Goal: Task Accomplishment & Management: Complete application form

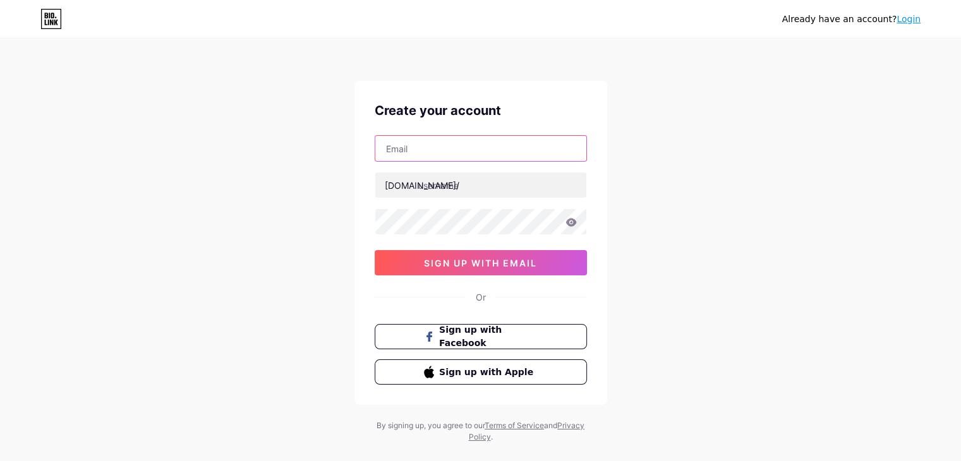
click at [424, 148] on input "text" at bounding box center [480, 148] width 211 height 25
type input "[EMAIL_ADDRESS][DOMAIN_NAME]"
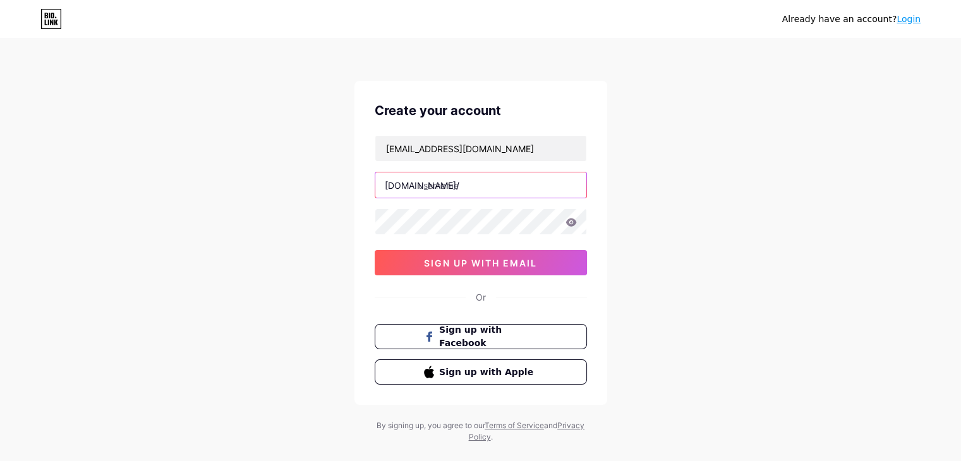
click at [469, 182] on input "text" at bounding box center [480, 184] width 211 height 25
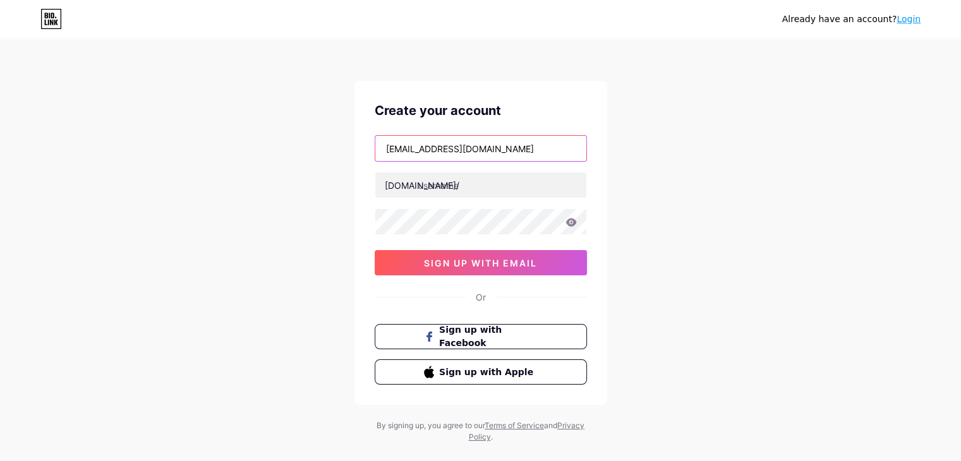
drag, startPoint x: 411, startPoint y: 146, endPoint x: 371, endPoint y: 144, distance: 39.8
click at [371, 144] on div "Create your account [EMAIL_ADDRESS][DOMAIN_NAME] [DOMAIN_NAME]/ 0cAFcWeA40Rj-YX…" at bounding box center [480, 243] width 253 height 324
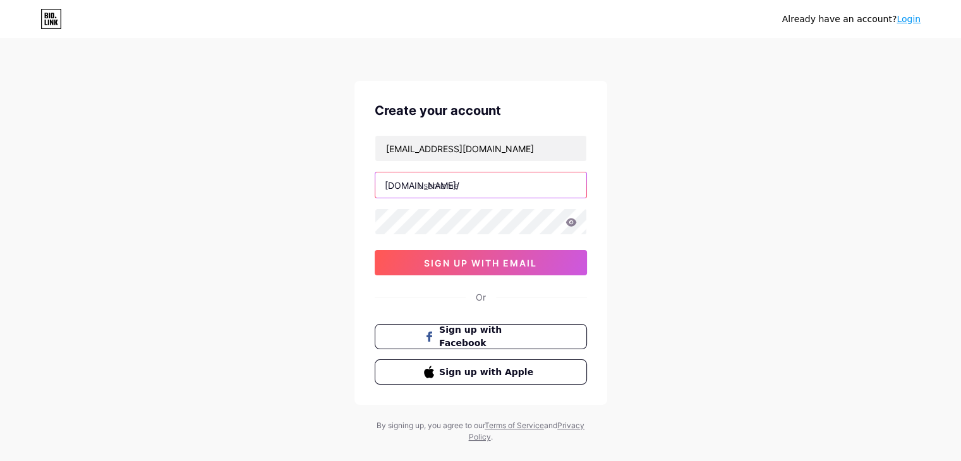
paste input "inforno"
type input "inforno"
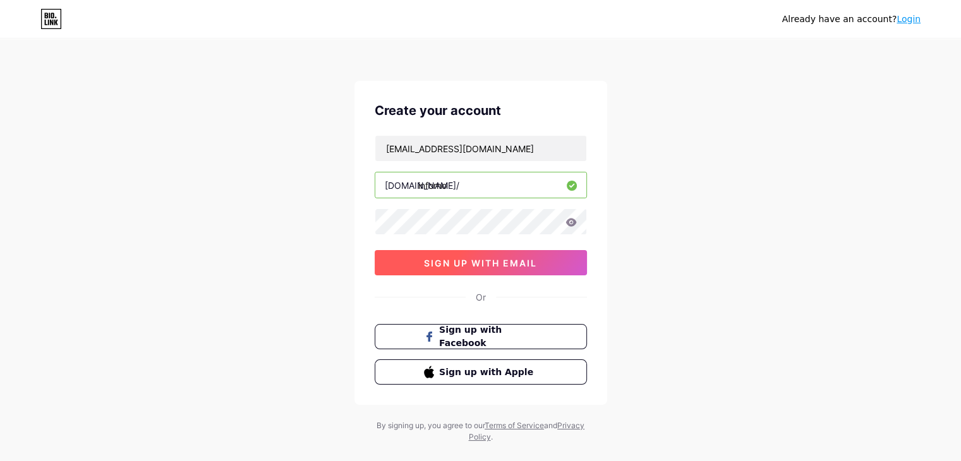
click at [464, 261] on span "sign up with email" at bounding box center [480, 263] width 113 height 11
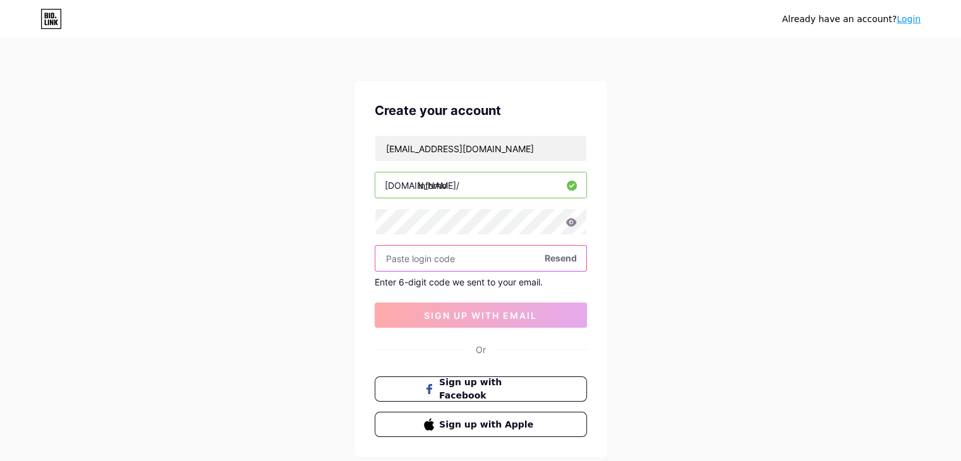
click at [440, 260] on input "text" at bounding box center [480, 258] width 211 height 25
click at [563, 257] on span "Resend" at bounding box center [560, 257] width 32 height 13
paste input "675427"
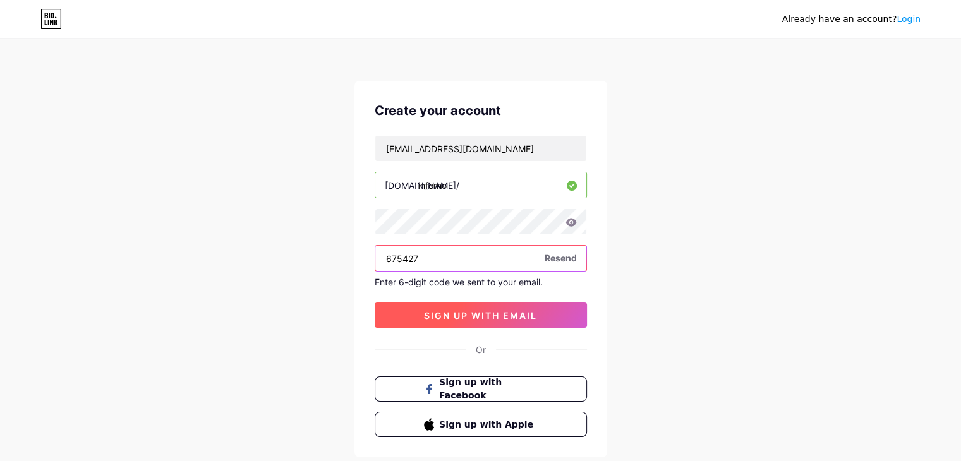
type input "675427"
click at [477, 314] on span "sign up with email" at bounding box center [480, 315] width 113 height 11
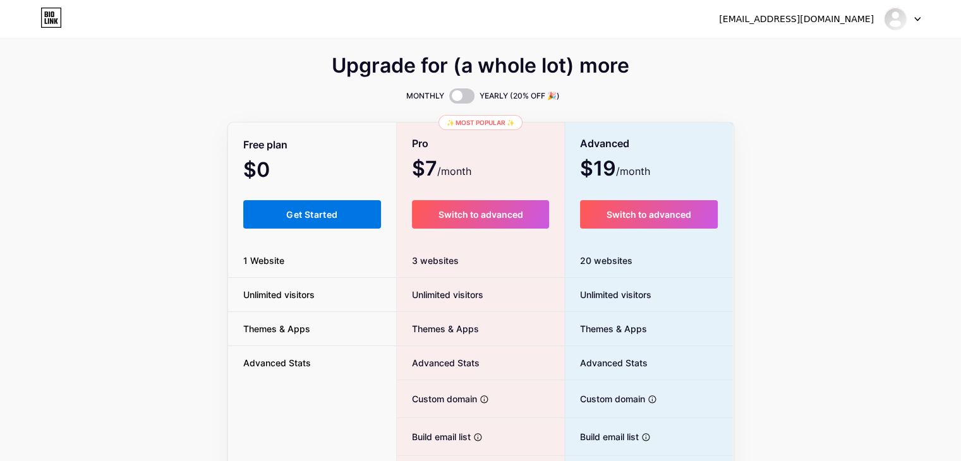
click at [303, 212] on span "Get Started" at bounding box center [311, 214] width 51 height 11
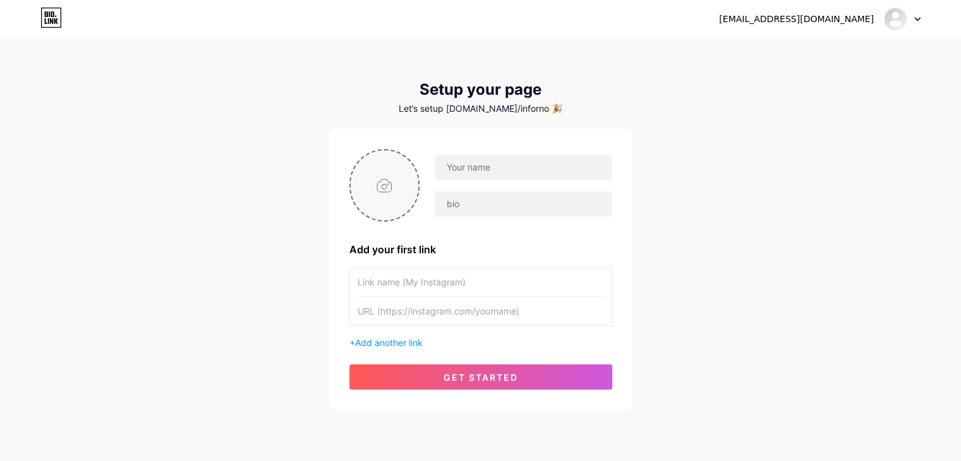
click at [366, 196] on input "file" at bounding box center [384, 185] width 68 height 70
type input "C:\fakepath\logo_imresizer.jpg"
click at [492, 169] on input "text" at bounding box center [523, 167] width 176 height 25
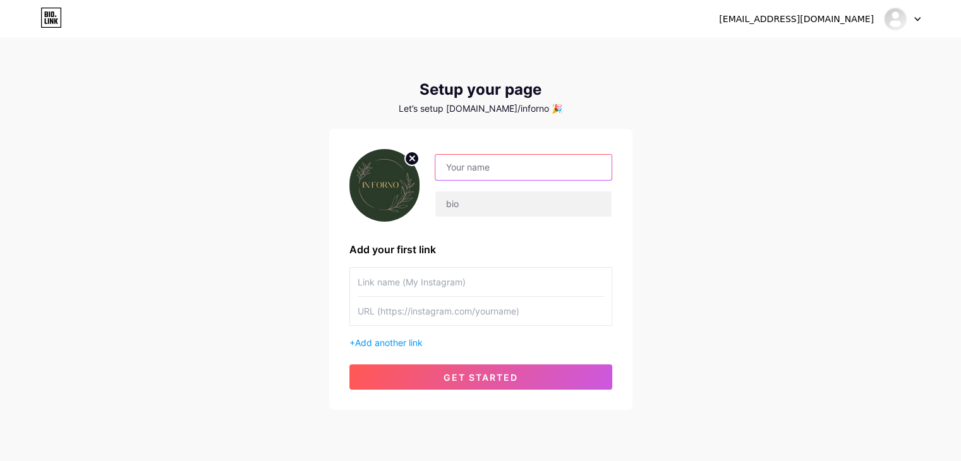
paste input "[PERSON_NAME]"
type input "[PERSON_NAME]"
click at [464, 215] on input "text" at bounding box center [523, 203] width 176 height 25
paste input "Since [DATE], Inforno is bring the true taste of Italy to [GEOGRAPHIC_DATA] and…"
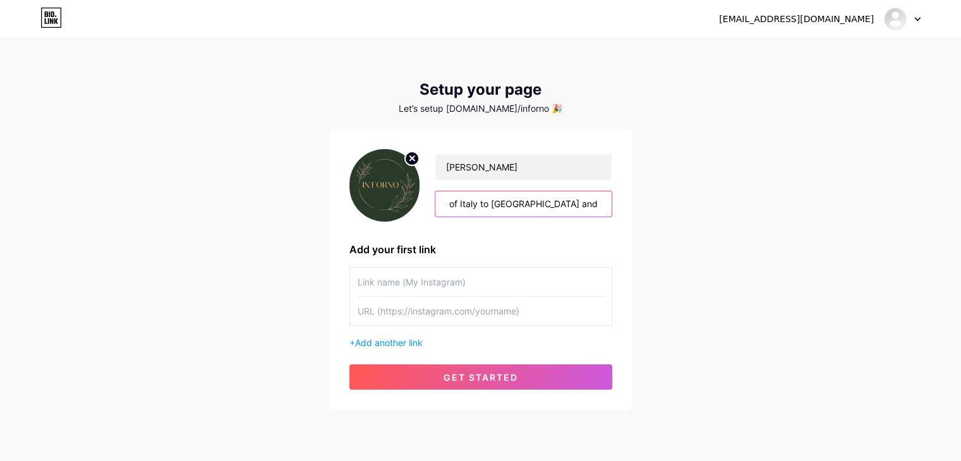
type input "Since [DATE], Inforno is bring the true taste of Italy to [GEOGRAPHIC_DATA] and…"
click at [394, 285] on input "text" at bounding box center [480, 282] width 246 height 28
click at [445, 308] on input "text" at bounding box center [480, 311] width 246 height 28
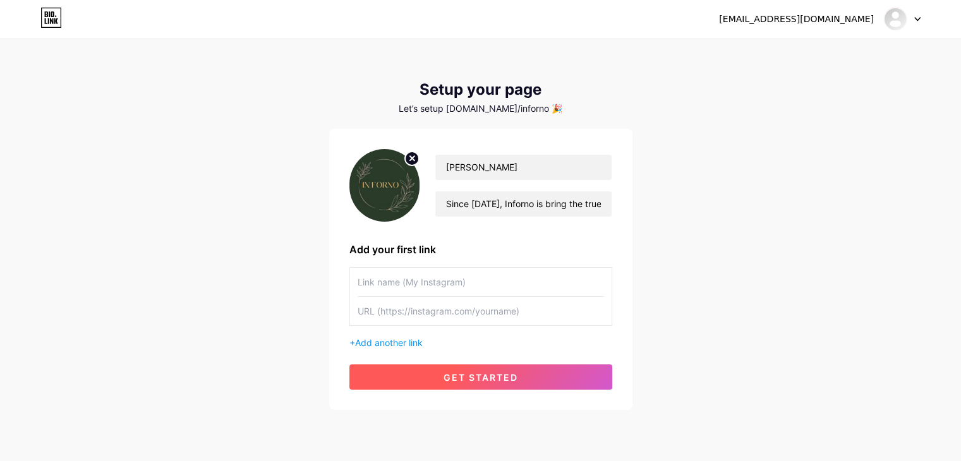
click at [491, 377] on span "get started" at bounding box center [480, 377] width 75 height 11
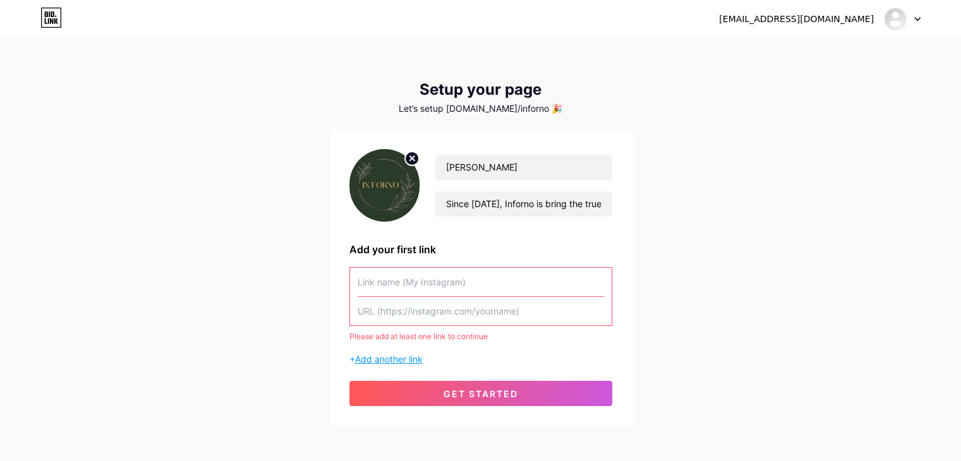
click at [375, 359] on span "Add another link" at bounding box center [389, 359] width 68 height 11
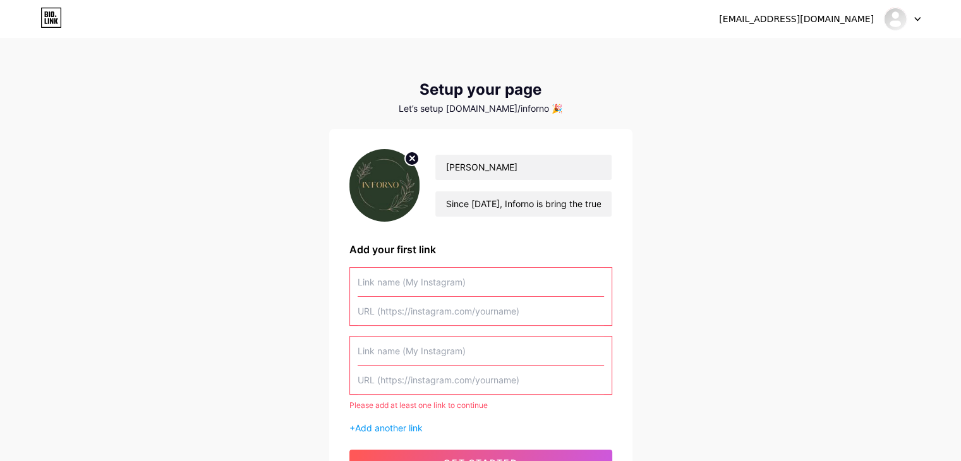
click at [435, 359] on input "text" at bounding box center [480, 351] width 246 height 28
click at [909, 11] on div at bounding box center [901, 19] width 37 height 23
click at [851, 51] on link "Dashboard" at bounding box center [841, 52] width 157 height 34
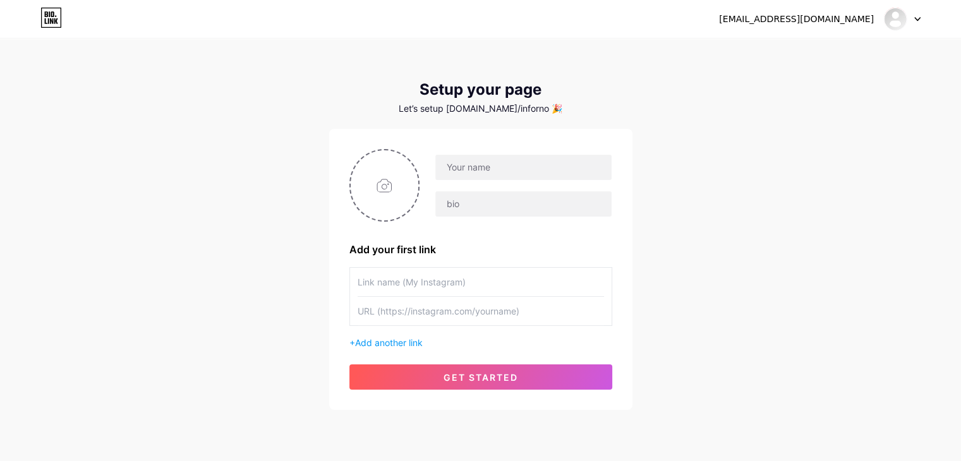
click at [371, 286] on input "text" at bounding box center [480, 282] width 246 height 28
click at [412, 313] on input "text" at bounding box center [480, 311] width 246 height 28
paste input "[URL][DOMAIN_NAME]"
type input "[URL][DOMAIN_NAME]"
click at [409, 278] on input "text" at bounding box center [480, 282] width 246 height 28
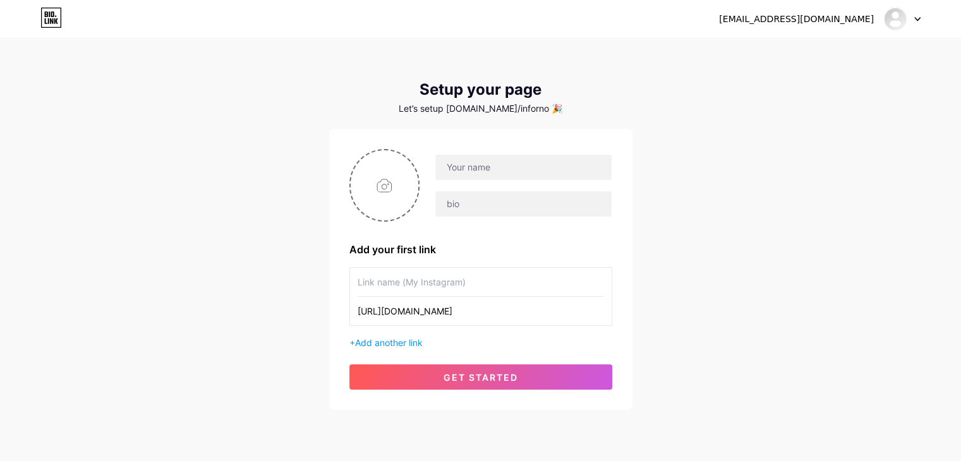
paste input "Inferno"
type input "Inferno"
click at [485, 169] on input "text" at bounding box center [523, 167] width 176 height 25
paste input "Inferno"
type input "Inferno"
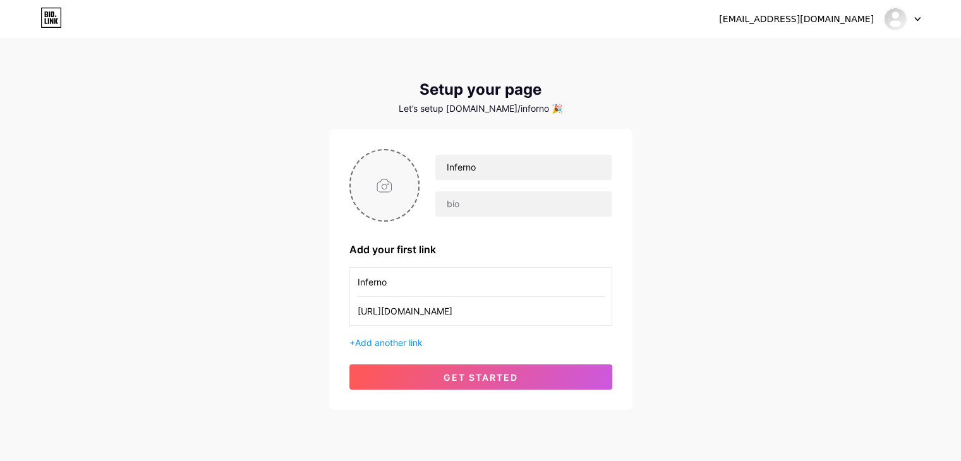
click at [387, 198] on input "file" at bounding box center [384, 185] width 68 height 70
type input "C:\fakepath\logo_imresizer.jpg"
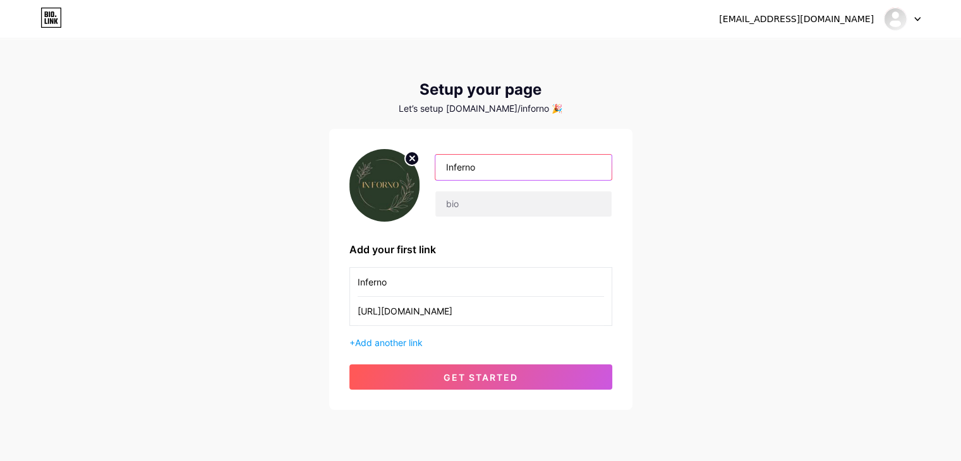
click at [527, 174] on input "Inferno" at bounding box center [523, 167] width 176 height 25
paste input "[PERSON_NAME]"
type input "[PERSON_NAME]"
paste input "Since [DATE], Inforno is bring the true taste of Italy to [GEOGRAPHIC_DATA] and…"
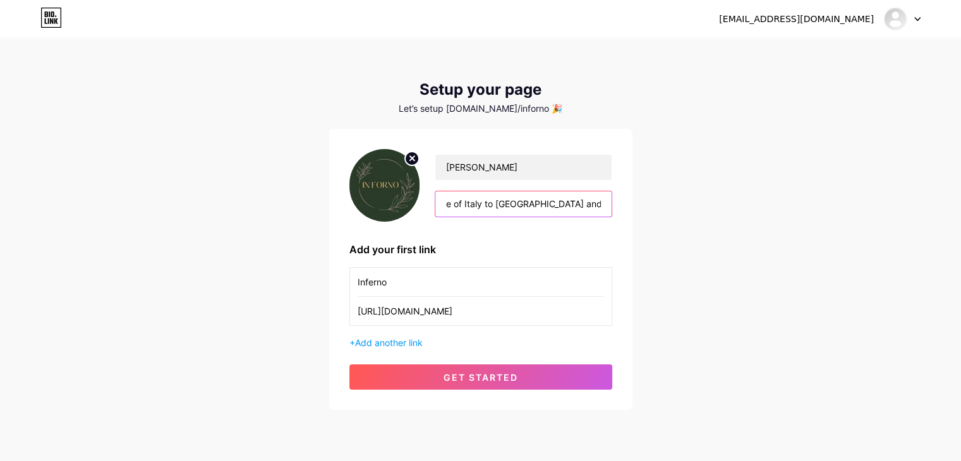
scroll to position [0, 176]
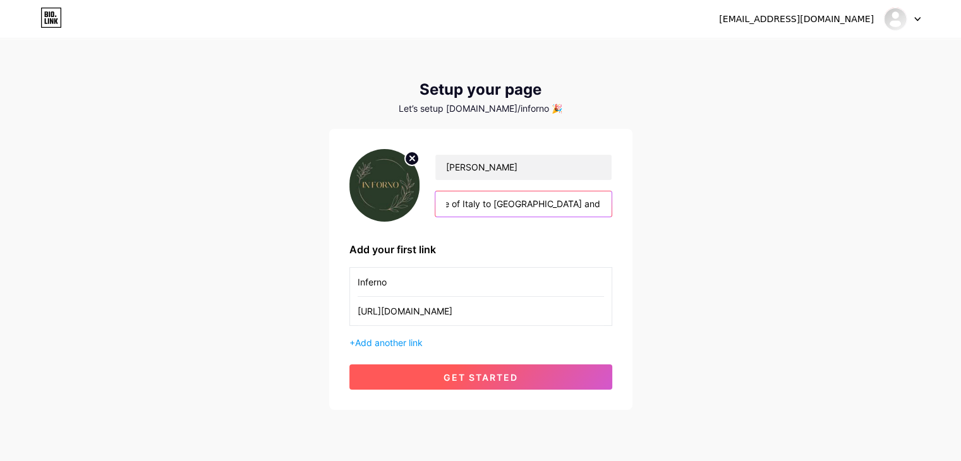
type input "Since [DATE], Inforno is bring the true taste of Italy to [GEOGRAPHIC_DATA] and…"
click at [477, 381] on span "get started" at bounding box center [480, 377] width 75 height 11
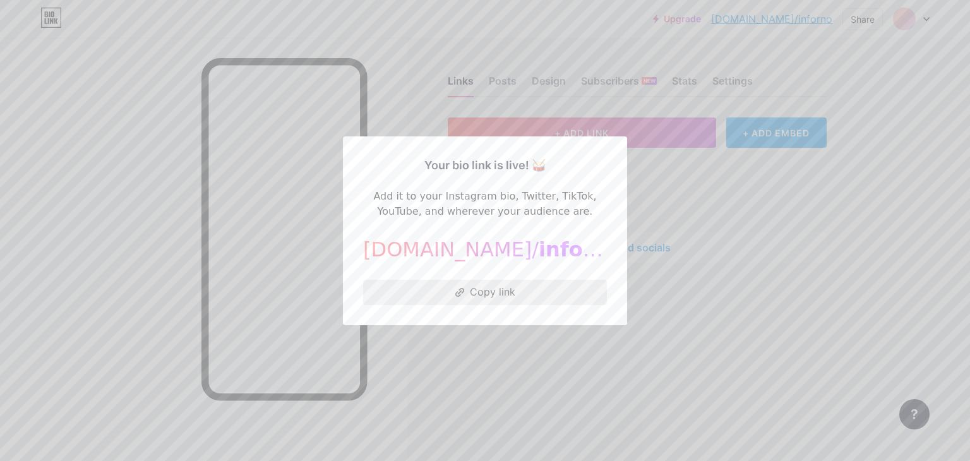
click at [517, 296] on button "Copy link" at bounding box center [485, 292] width 244 height 25
